Goal: Information Seeking & Learning: Find specific fact

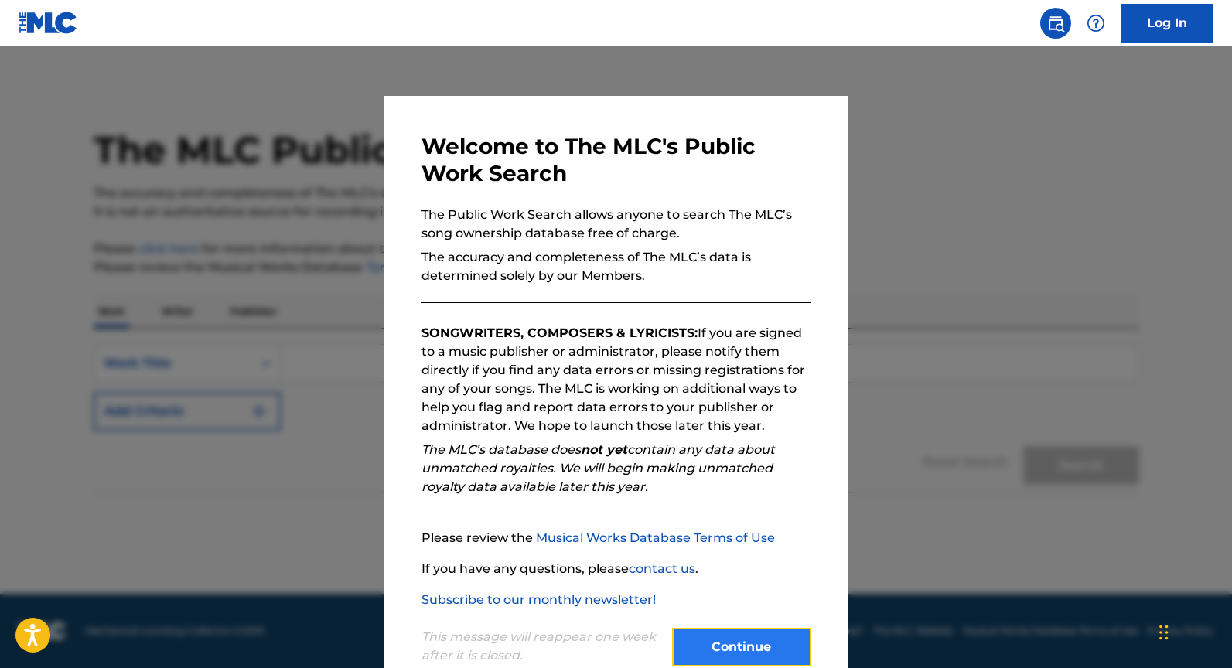
click at [726, 628] on button "Continue" at bounding box center [741, 647] width 139 height 39
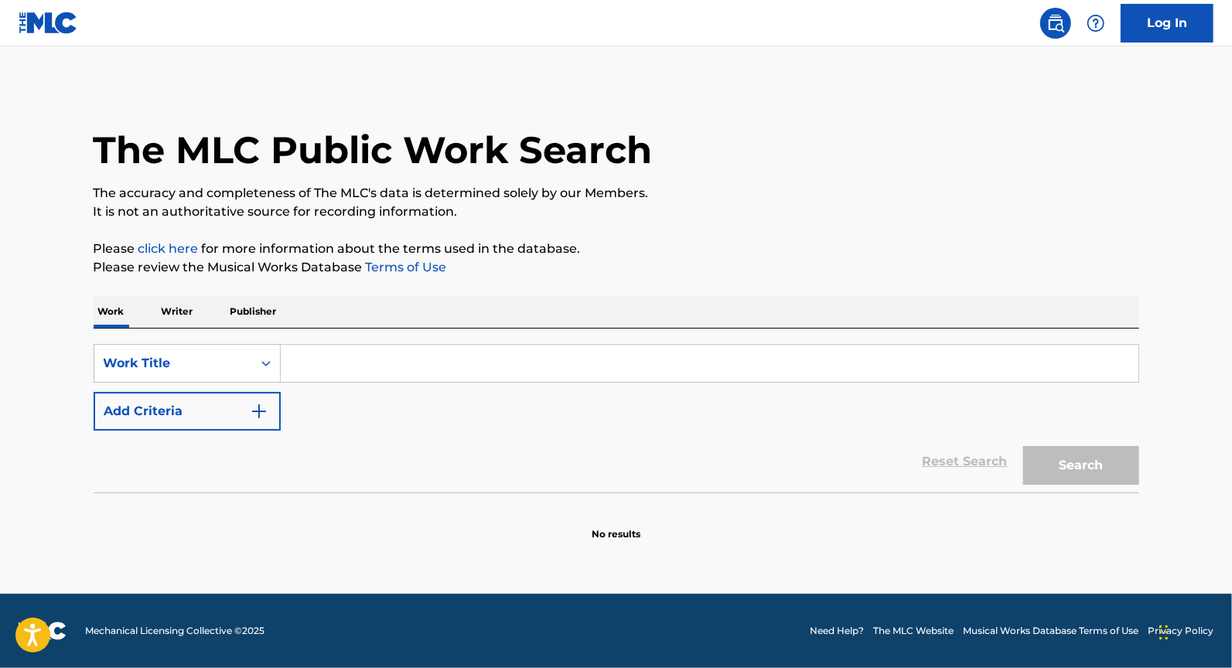
click at [503, 361] on input "Search Form" at bounding box center [709, 363] width 857 height 37
paste input "ORDINARY AVERAGE [PERSON_NAME]"
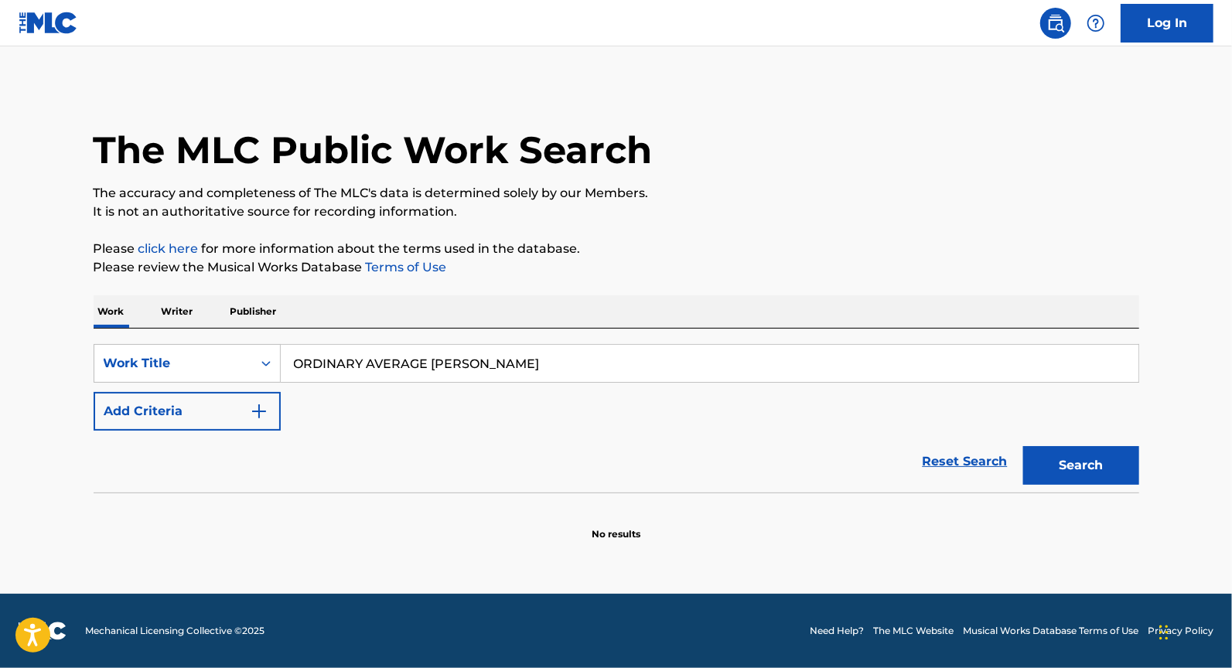
click at [481, 362] on input "ORDINARY AVERAGE [PERSON_NAME]" at bounding box center [709, 363] width 857 height 37
drag, startPoint x: 481, startPoint y: 363, endPoint x: 533, endPoint y: 356, distance: 52.2
click at [533, 360] on input "ORDINARY AVERAGE [PERSON_NAME]" at bounding box center [709, 363] width 857 height 37
type input "ORDINARY AVERAGE GUY"
click at [277, 406] on button "Add Criteria" at bounding box center [187, 411] width 187 height 39
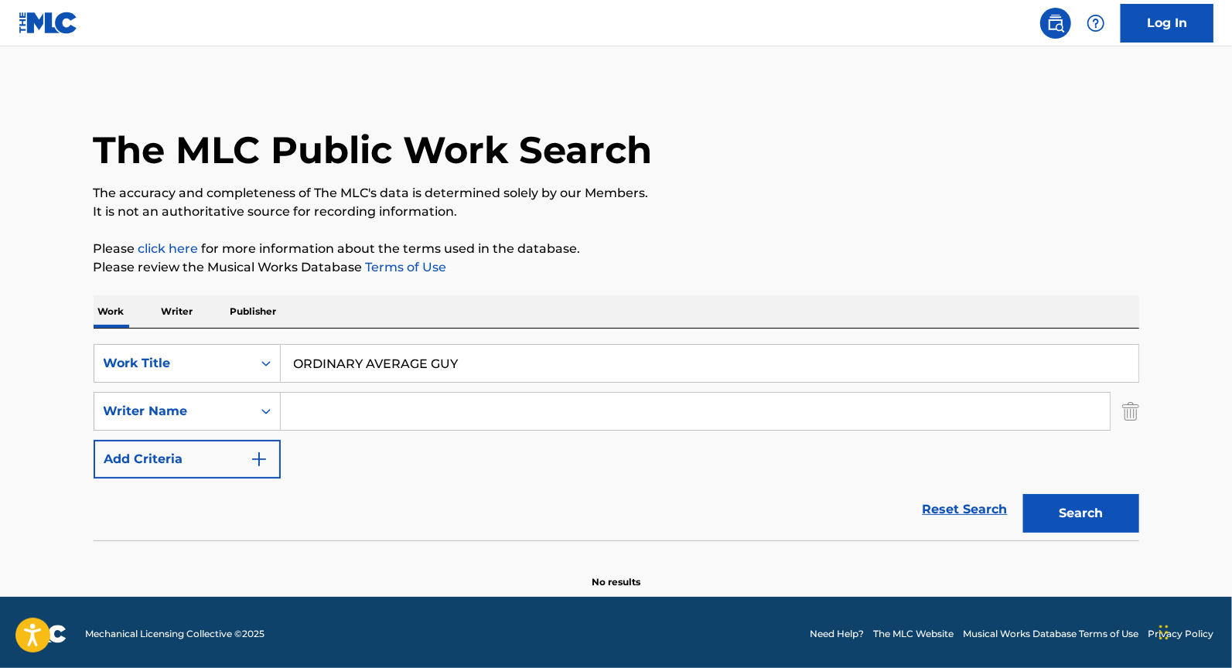
click at [329, 404] on input "Search Form" at bounding box center [695, 411] width 829 height 37
paste input "[PERSON_NAME]"
click at [1023, 494] on button "Search" at bounding box center [1081, 513] width 116 height 39
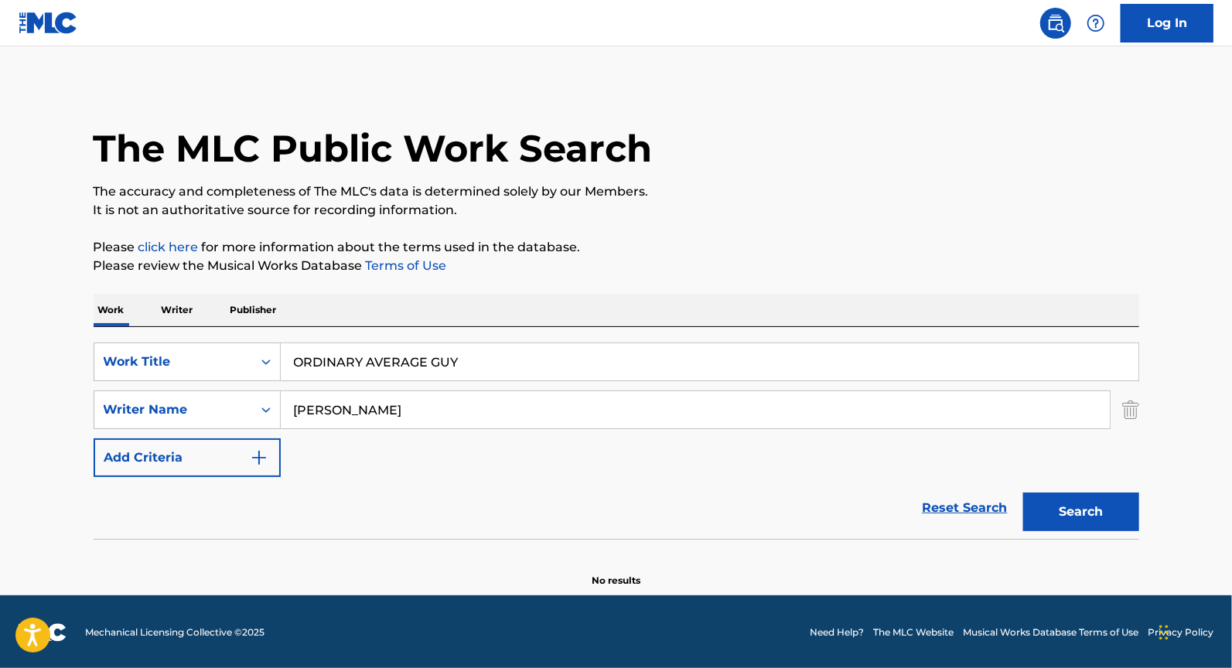
click at [301, 400] on input "[PERSON_NAME]" at bounding box center [695, 409] width 829 height 37
type input "[PERSON_NAME]"
click at [1023, 492] on button "Search" at bounding box center [1081, 511] width 116 height 39
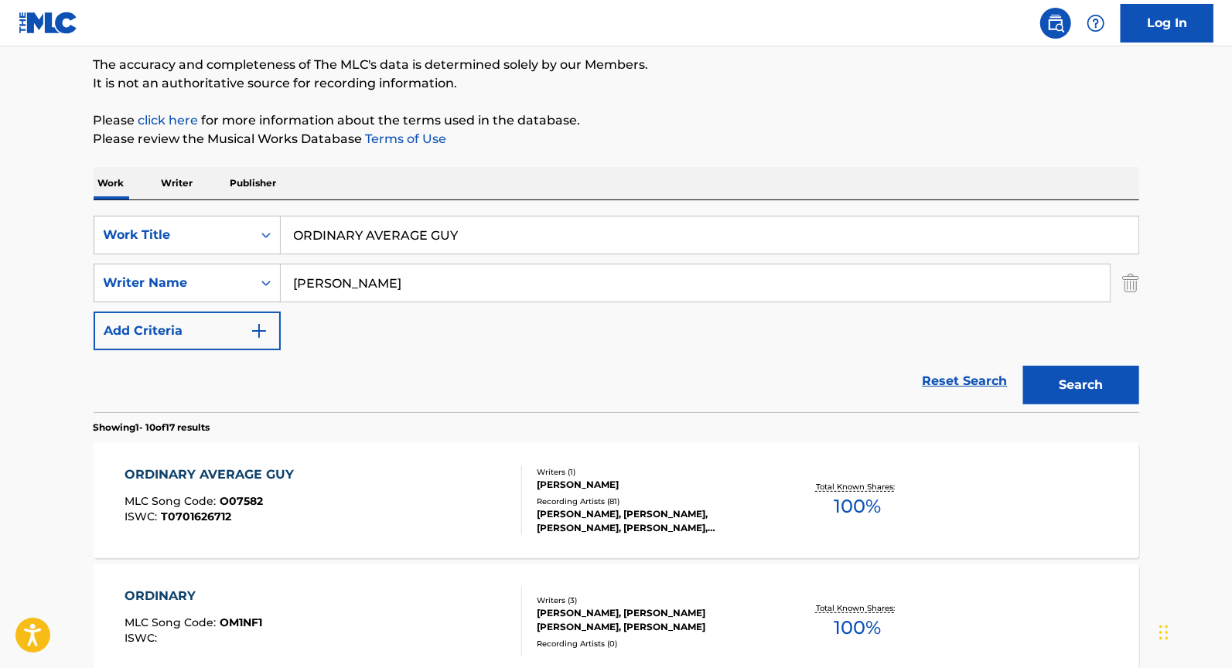
scroll to position [196, 0]
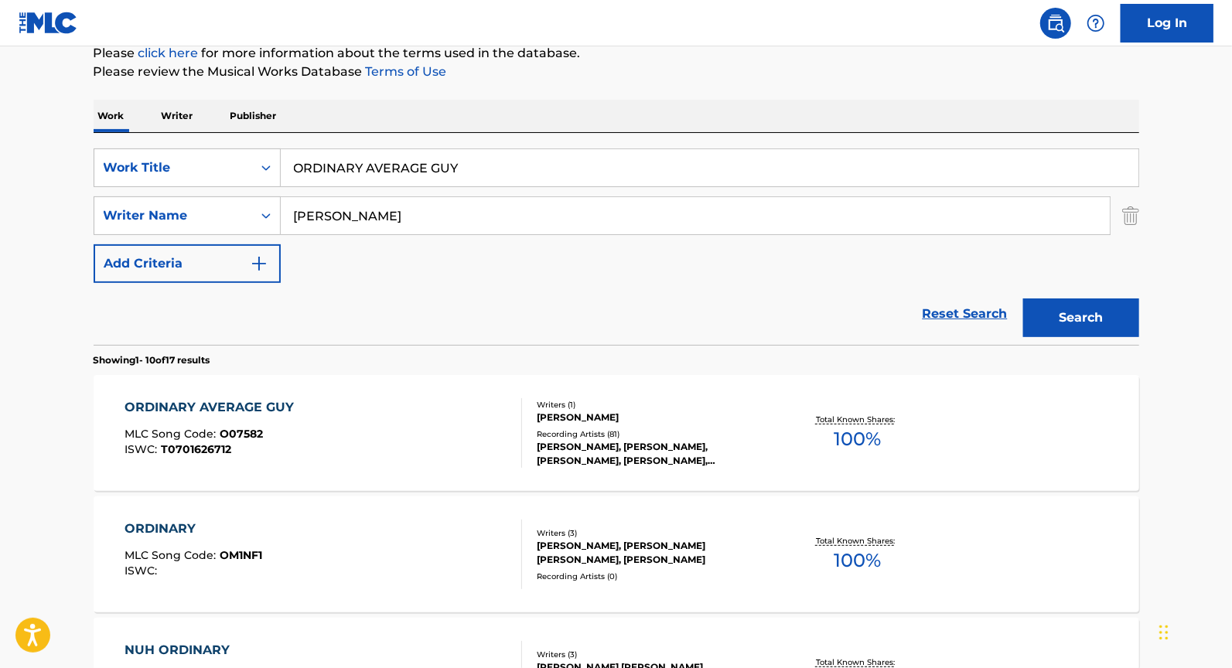
click at [463, 424] on div "ORDINARY AVERAGE GUY MLC Song Code : O07582 ISWC : T0701626712" at bounding box center [322, 433] width 397 height 70
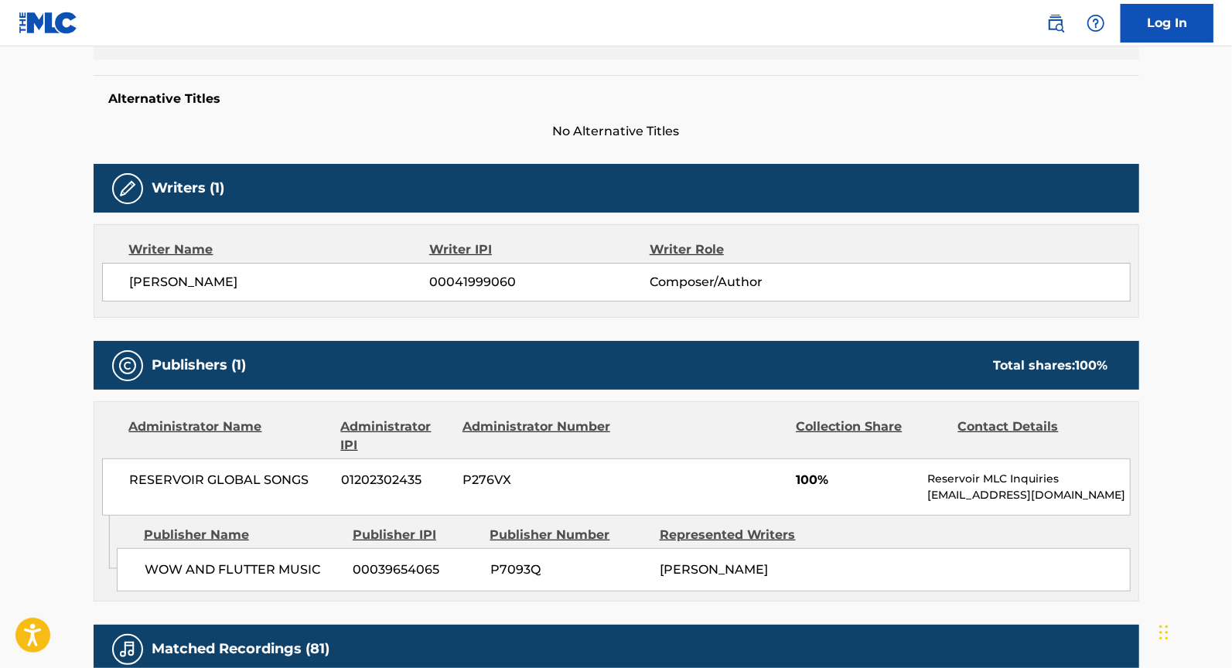
scroll to position [382, 0]
